Goal: Ask a question: Seek information or help from site administrators or community

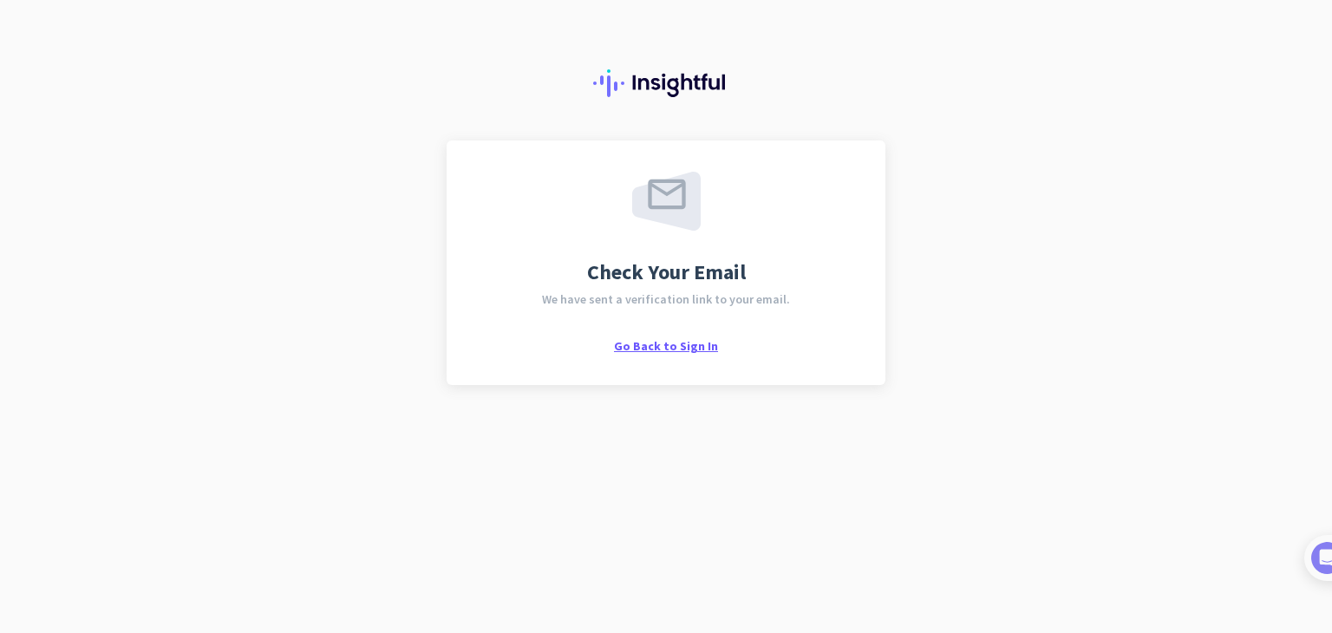
click at [680, 348] on span "Go Back to Sign In" at bounding box center [666, 346] width 104 height 16
click at [1312, 561] on img at bounding box center [1309, 558] width 32 height 32
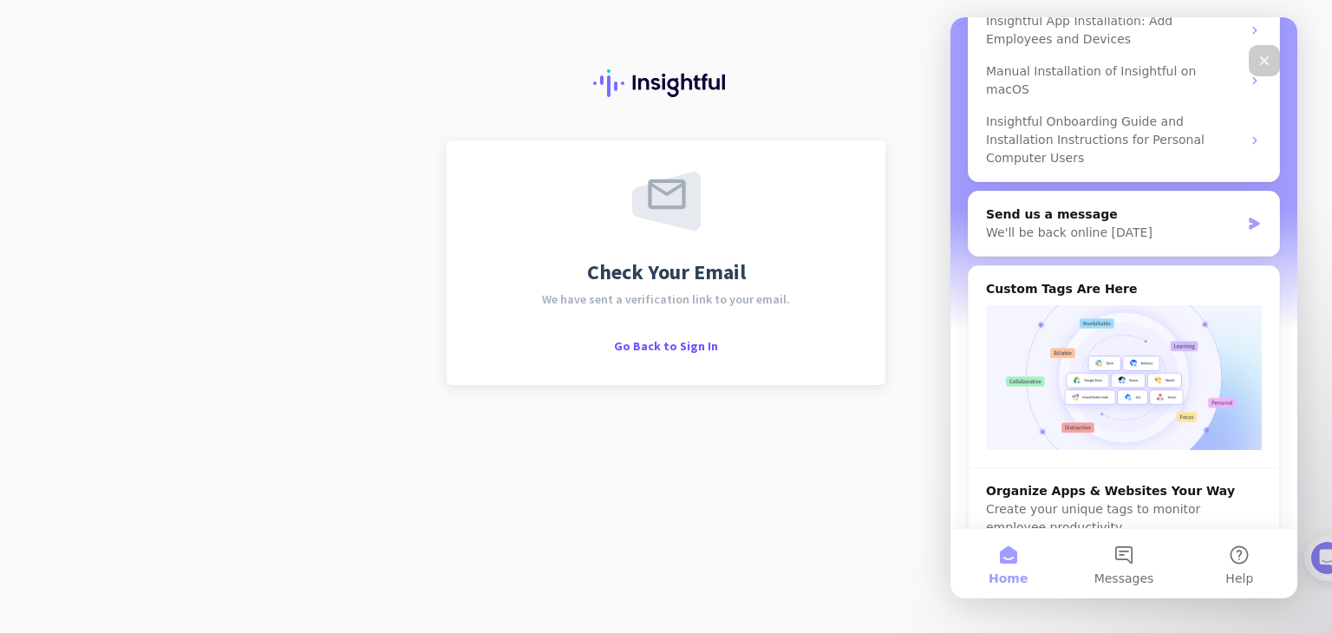
scroll to position [289, 0]
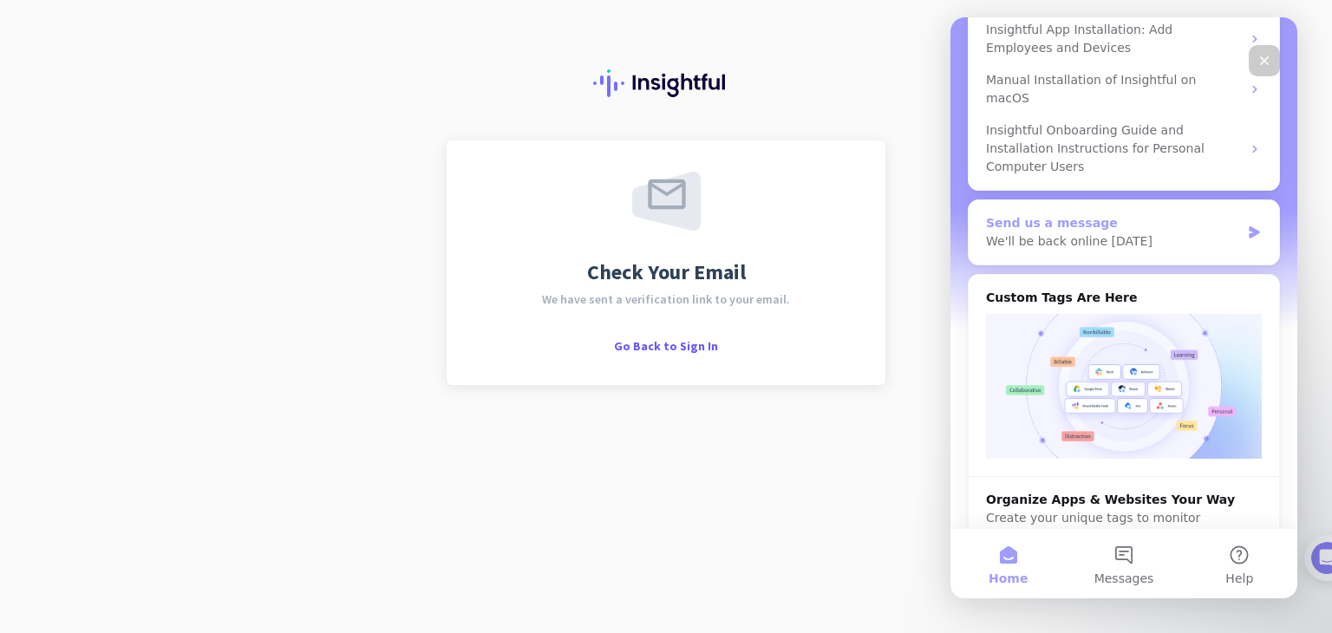
click at [1100, 232] on div "We'll be back online tomorrow" at bounding box center [1113, 241] width 254 height 18
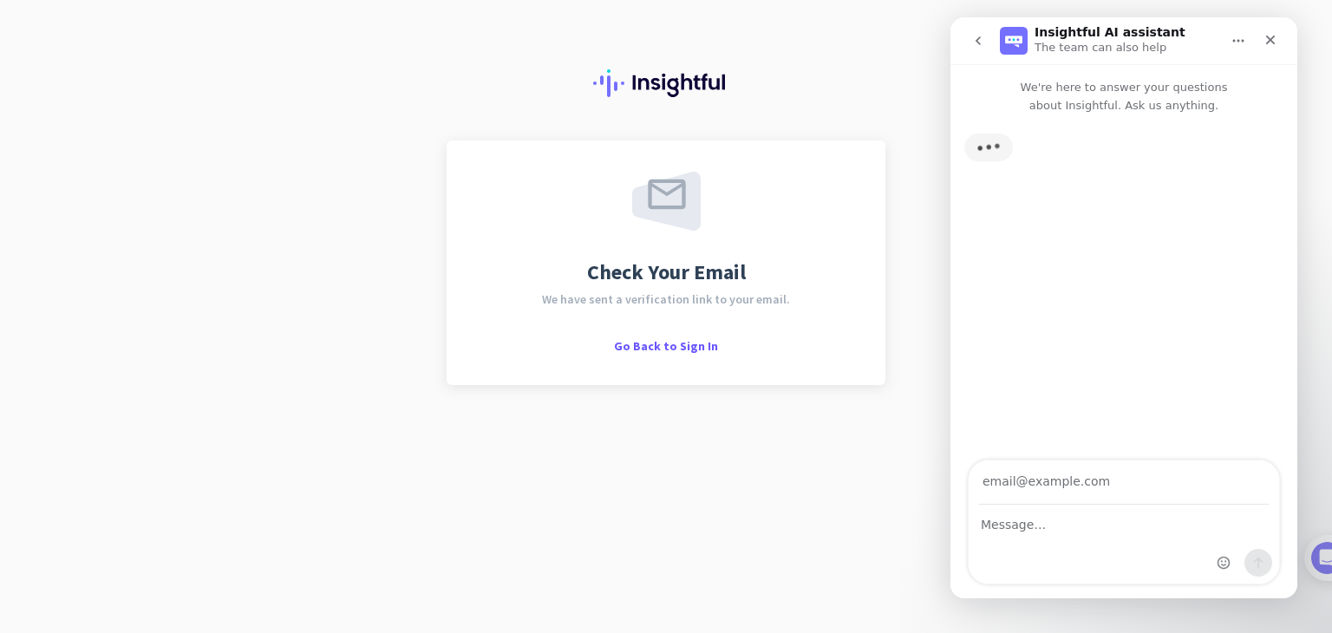
click at [1067, 483] on input "Your email" at bounding box center [1124, 482] width 290 height 44
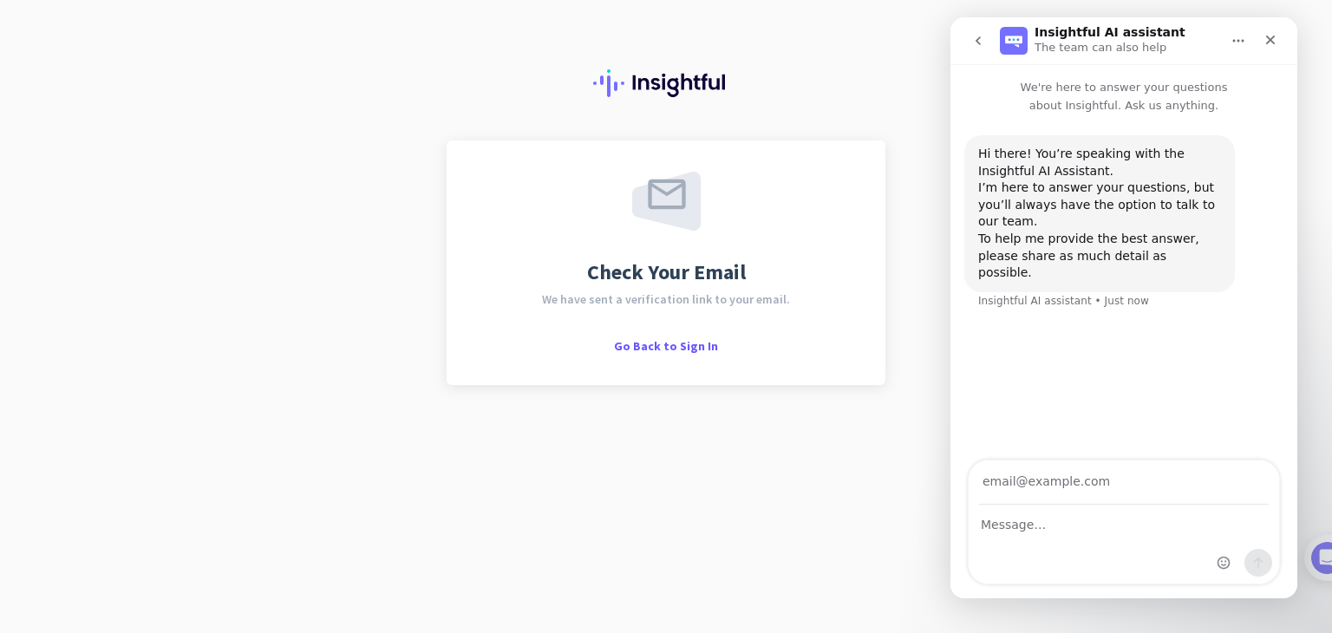
type input "mitchellemores573@gmail.com"
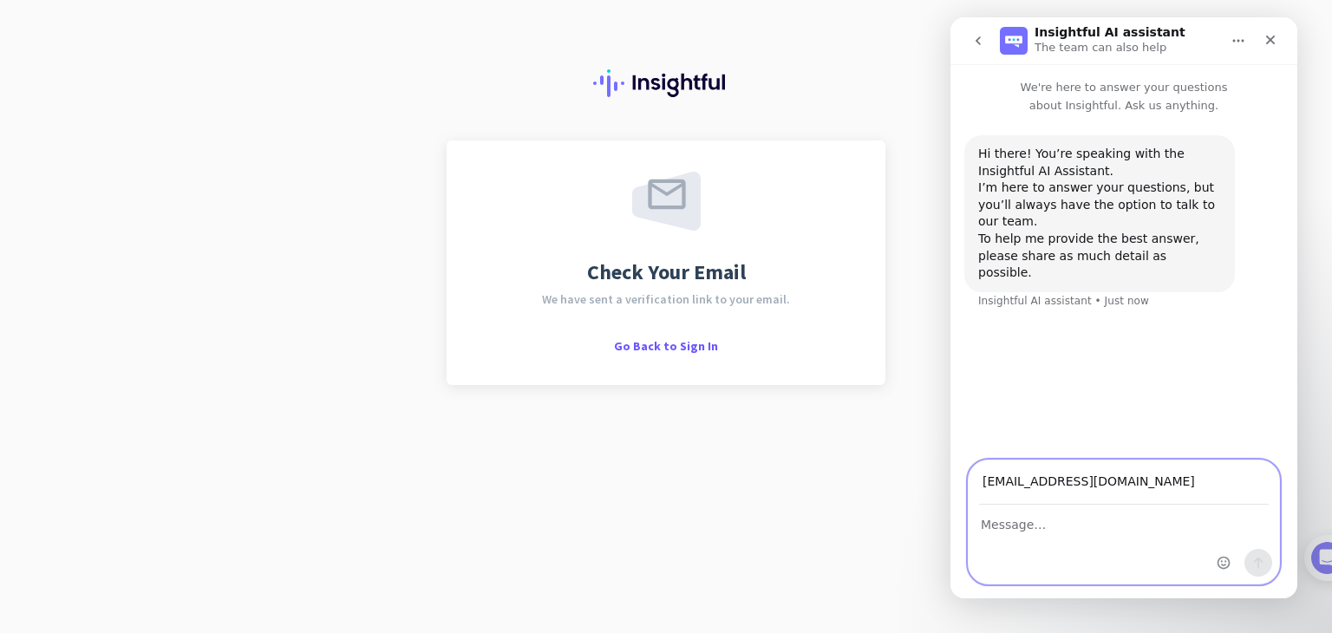
click at [1042, 533] on textarea "Message…" at bounding box center [1123, 519] width 310 height 29
type textarea "Hello,"
click at [1049, 531] on textarea "Hello," at bounding box center [1123, 519] width 310 height 29
type textarea "Hello, I'm trying to get a verification email but i cannot see the email, pleas…"
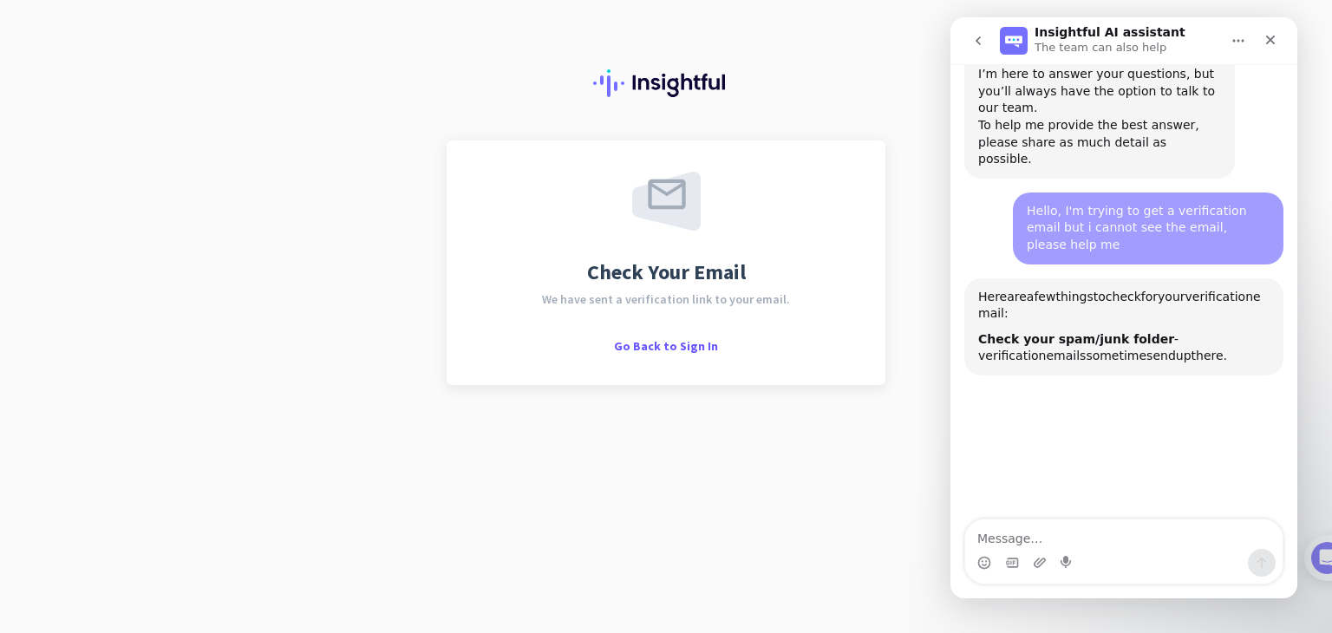
scroll to position [212, 0]
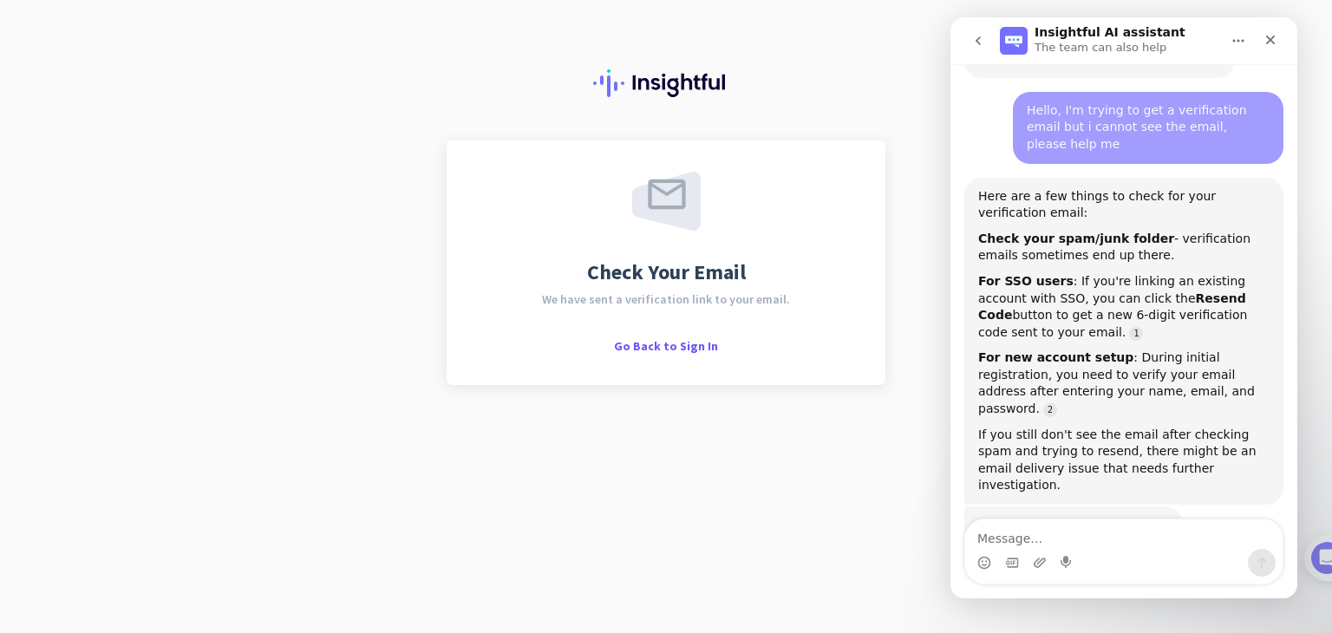
click at [1052, 543] on textarea "Message…" at bounding box center [1123, 533] width 317 height 29
type textarea "n"
type textarea "No"
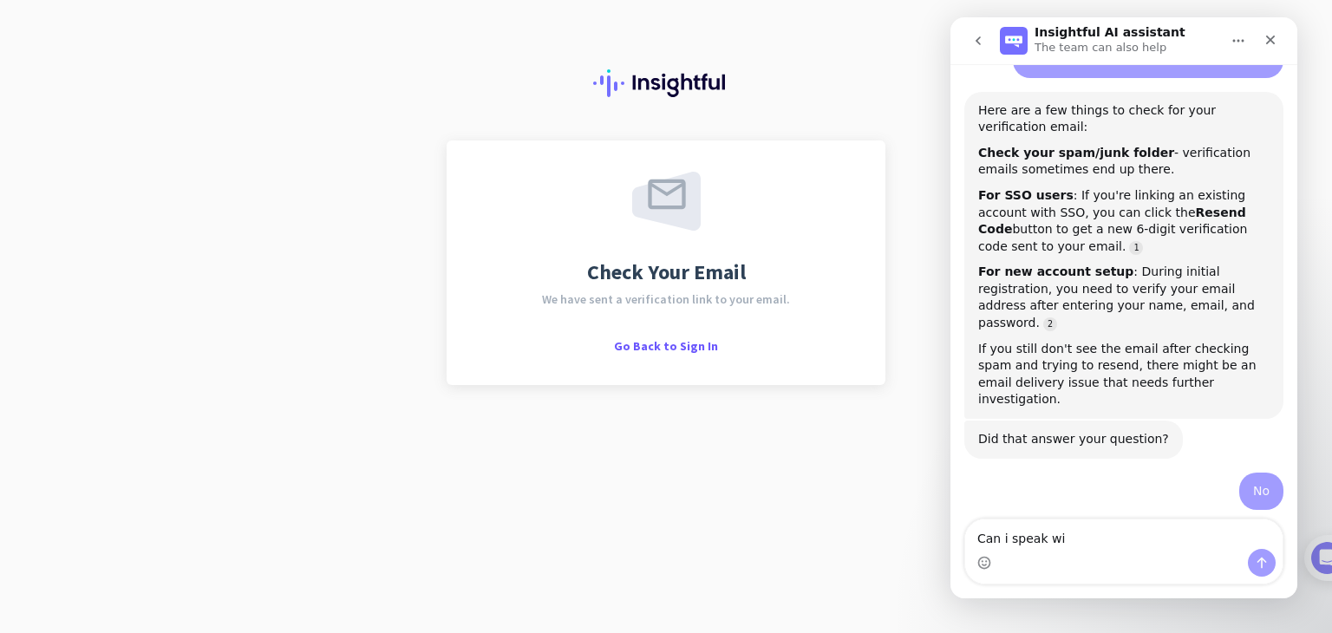
scroll to position [310, 0]
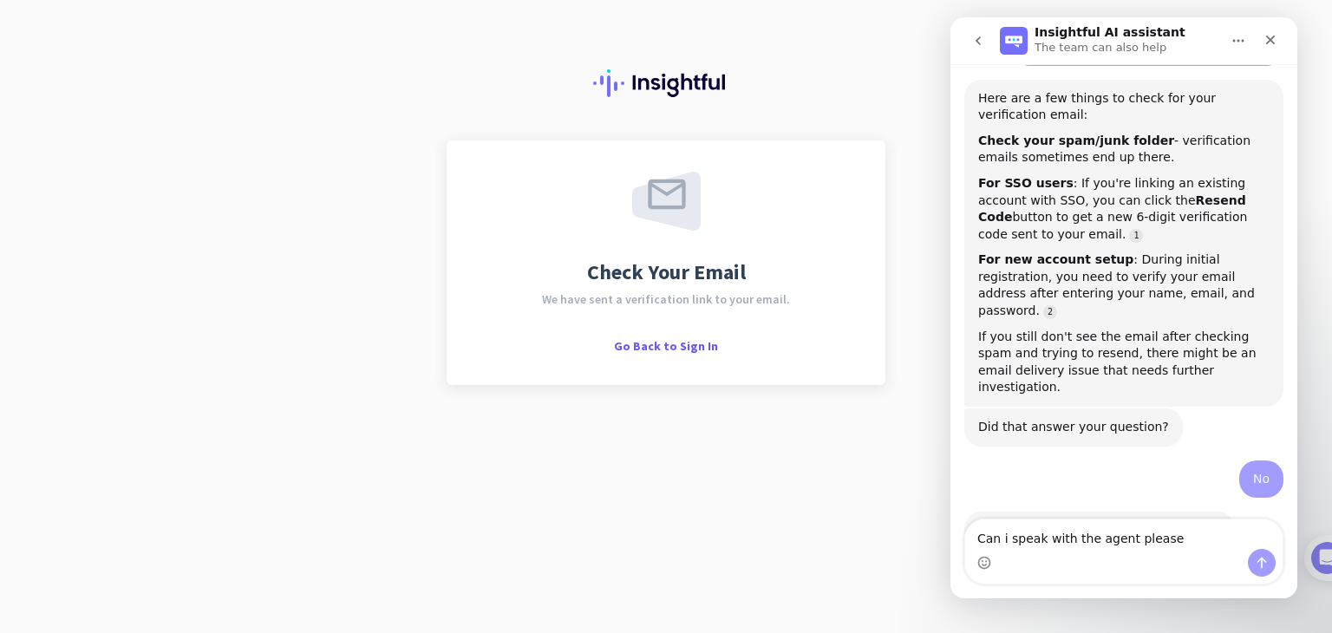
type textarea "Can i speak with the agent please?"
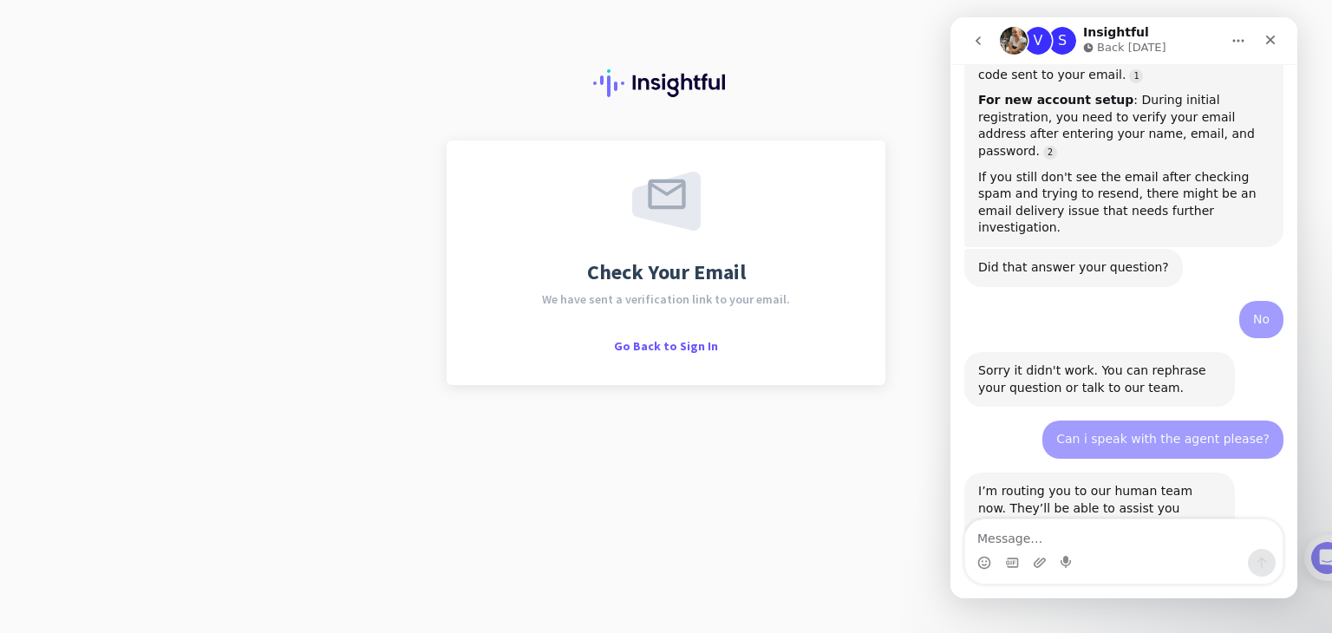
scroll to position [479, 0]
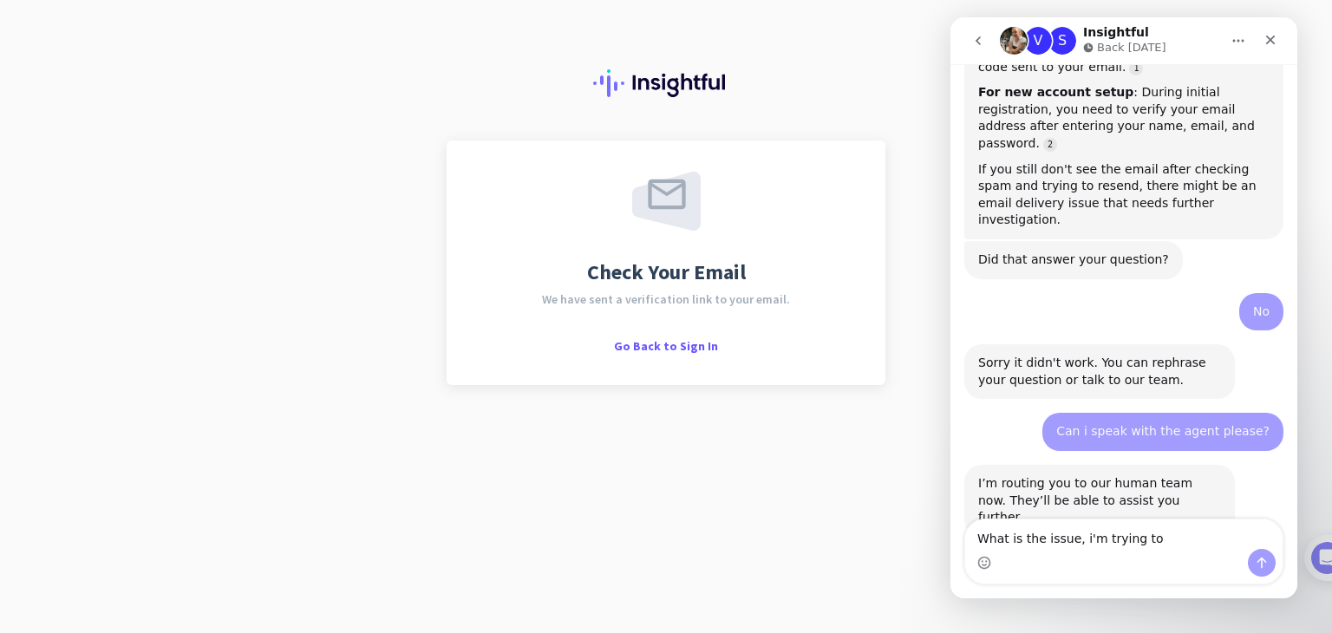
click at [1076, 545] on textarea "What is the issue, i'm trying to" at bounding box center [1123, 533] width 317 height 29
click at [1152, 532] on textarea "What is the issue, I'm trying to" at bounding box center [1123, 533] width 317 height 29
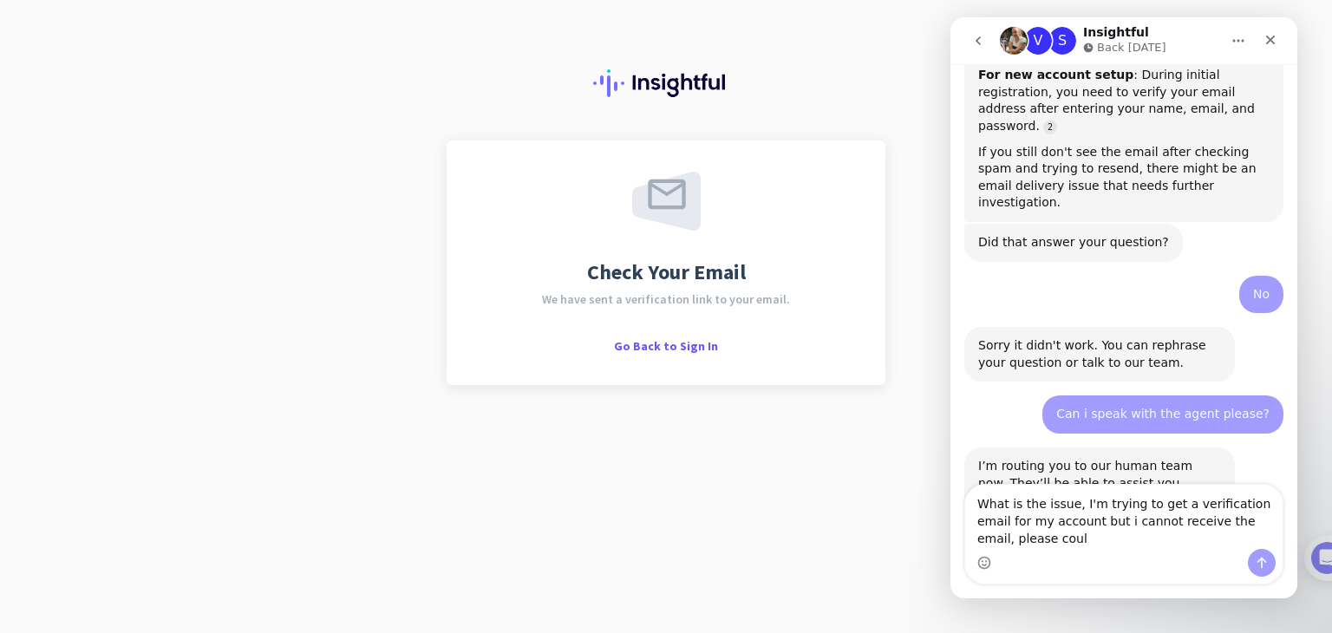
scroll to position [514, 0]
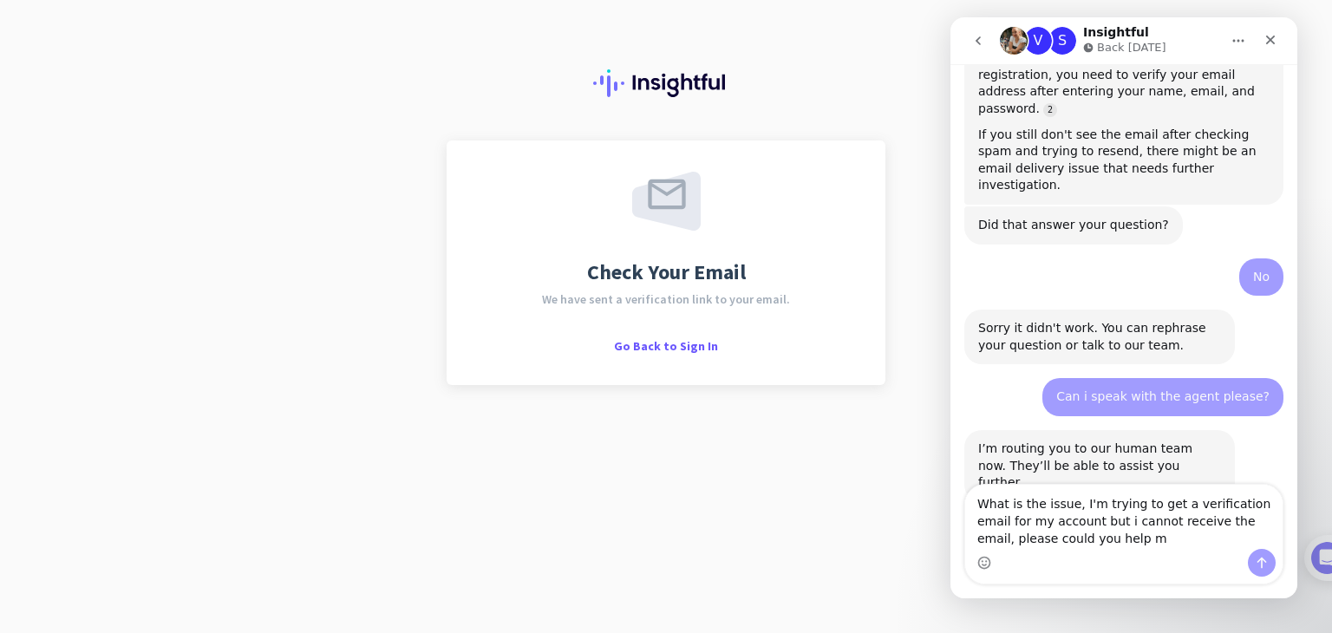
type textarea "What is the issue, I'm trying to get a verification email for my account but i …"
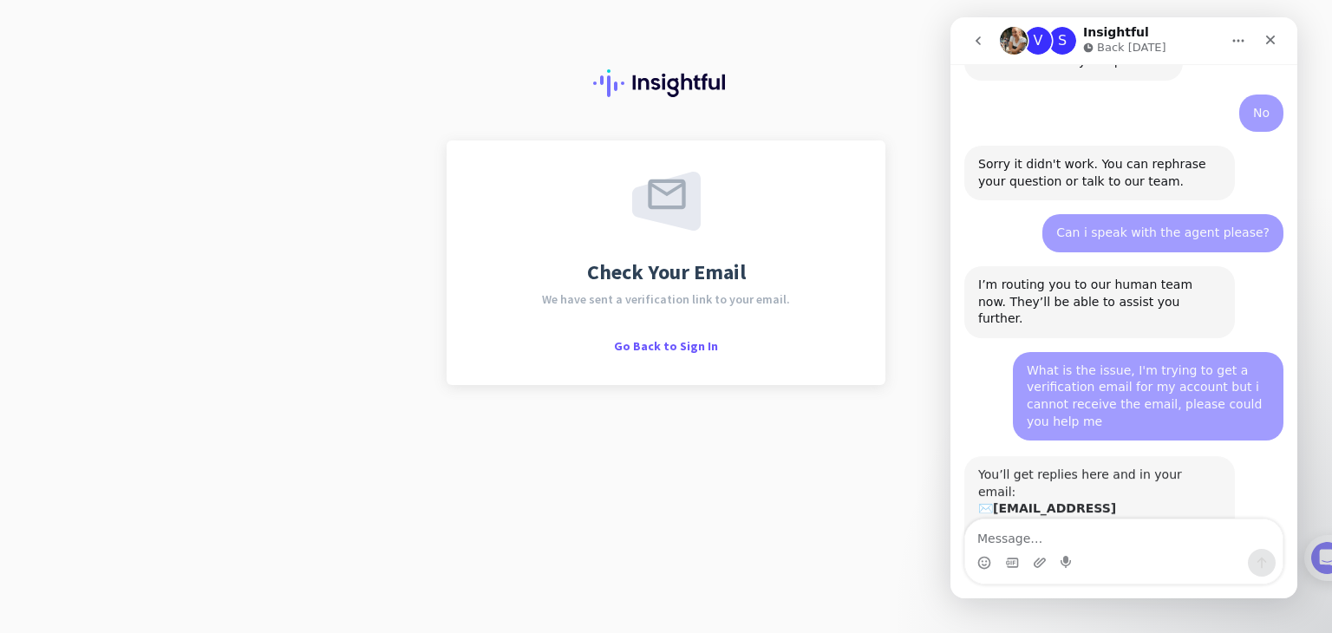
scroll to position [676, 0]
